Goal: Task Accomplishment & Management: Manage account settings

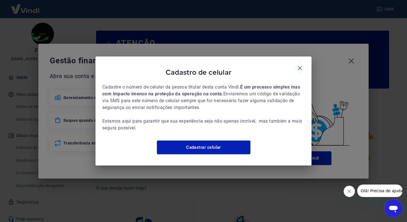
click at [298, 66] on icon "button" at bounding box center [300, 68] width 7 height 7
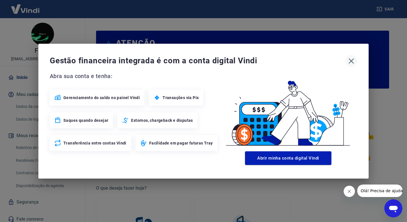
click at [352, 61] on icon "button" at bounding box center [351, 60] width 5 height 5
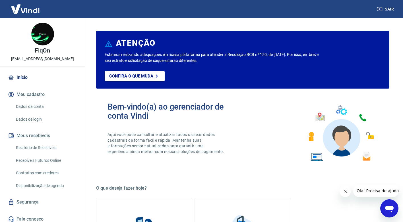
drag, startPoint x: 39, startPoint y: 147, endPoint x: 47, endPoint y: 148, distance: 8.1
click at [39, 147] on link "Relatório de Recebíveis" at bounding box center [46, 148] width 65 height 12
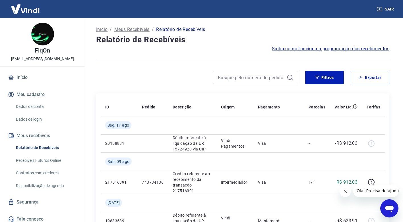
click at [379, 7] on icon "button" at bounding box center [379, 9] width 5 height 4
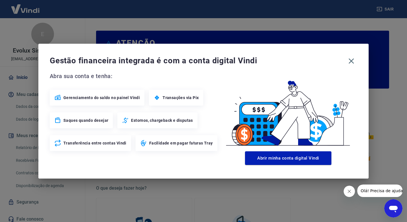
drag, startPoint x: 349, startPoint y: 58, endPoint x: 344, endPoint y: 60, distance: 6.1
click at [349, 58] on icon "button" at bounding box center [351, 61] width 9 height 9
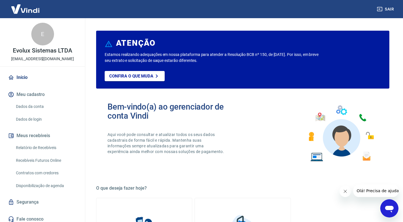
drag, startPoint x: 48, startPoint y: 143, endPoint x: 76, endPoint y: 153, distance: 29.9
click at [48, 143] on link "Relatório de Recebíveis" at bounding box center [46, 148] width 65 height 12
